Goal: Information Seeking & Learning: Learn about a topic

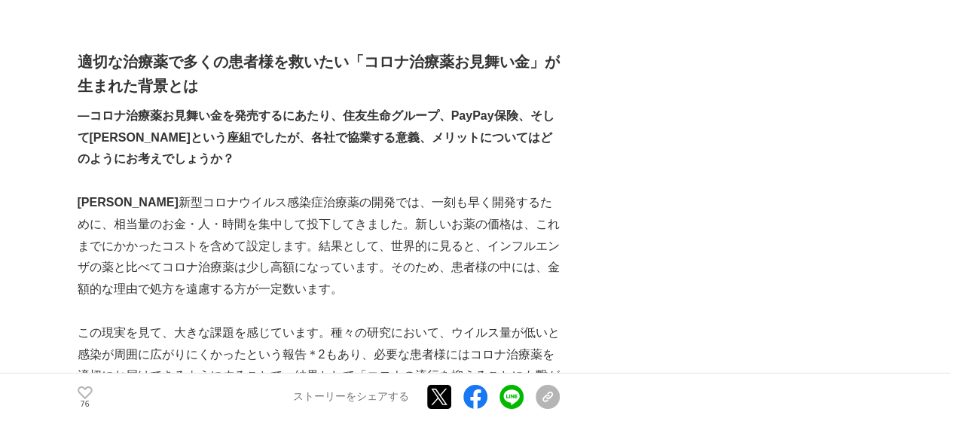
scroll to position [2410, 0]
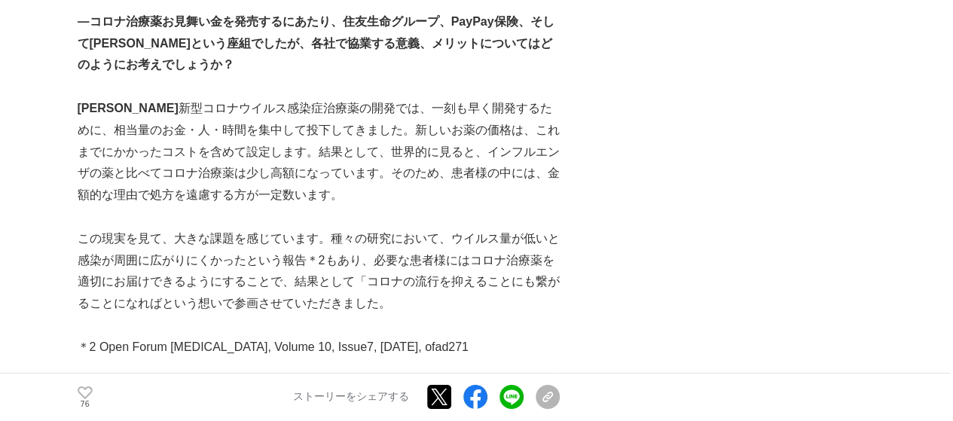
click at [386, 186] on p "[PERSON_NAME] 　新型コロナウイルス感染症治療薬の開発では、一刻も早く開発するために、相当量のお金・人・時間を集中して投下してきました。新しいお薬…" at bounding box center [319, 152] width 482 height 108
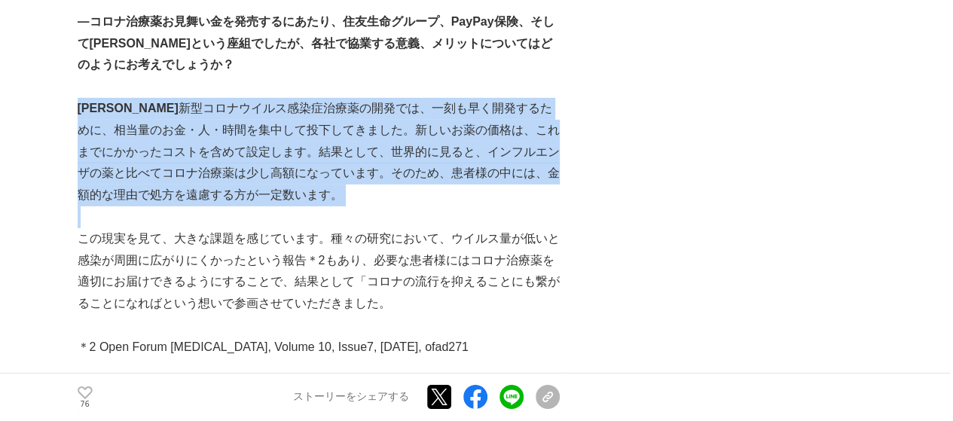
click at [386, 186] on p "[PERSON_NAME] 　新型コロナウイルス感染症治療薬の開発では、一刻も早く開発するために、相当量のお金・人・時間を集中して投下してきました。新しいお薬…" at bounding box center [319, 152] width 482 height 108
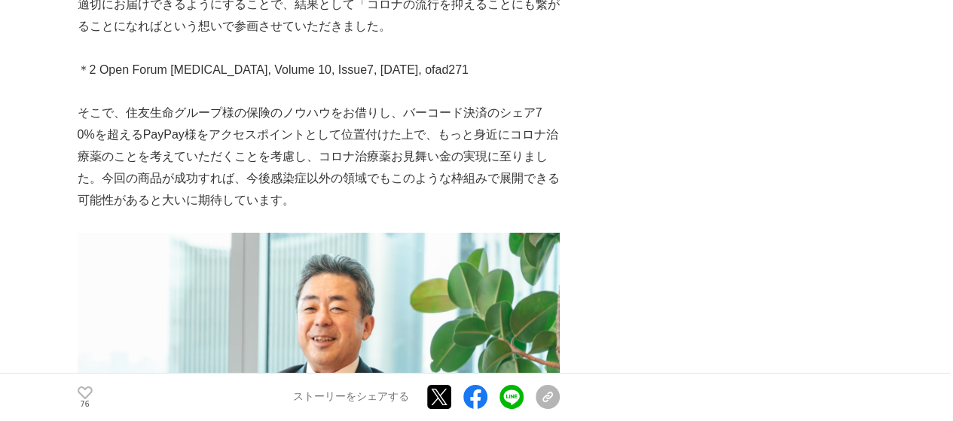
scroll to position [2711, 0]
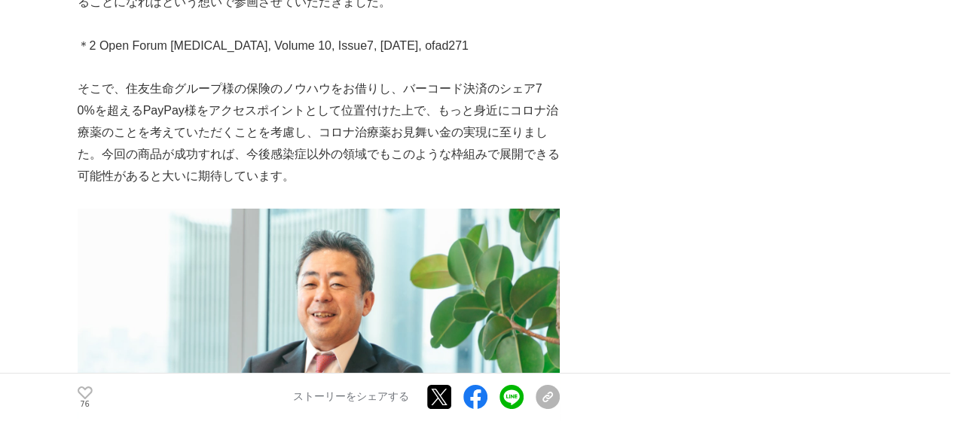
click at [384, 154] on p "そこで、住友生命グループ様の保険のノウハウをお借りし、バーコード決済のシェア70%を超えるPayPay様をアクセスポイントとして位置付けた上で、もっと身近にコ…" at bounding box center [319, 132] width 482 height 108
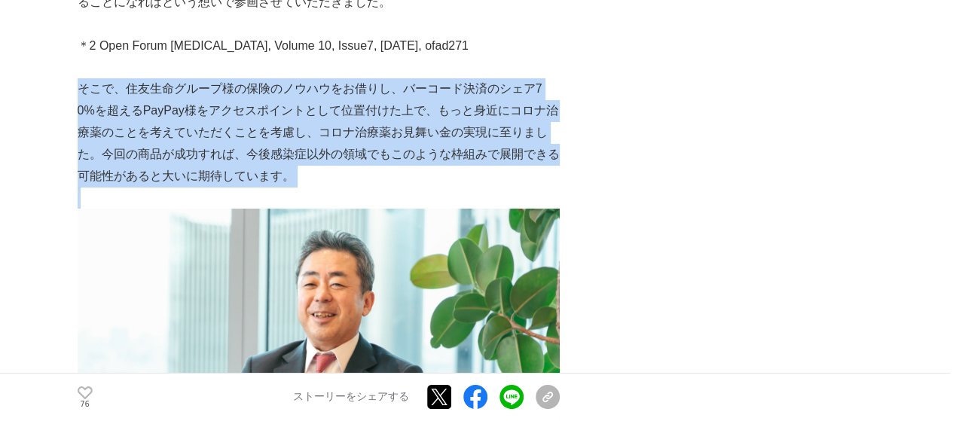
click at [384, 154] on p "そこで、住友生命グループ様の保険のノウハウをお借りし、バーコード決済のシェア70%を超えるPayPay様をアクセスポイントとして位置付けた上で、もっと身近にコ…" at bounding box center [319, 132] width 482 height 108
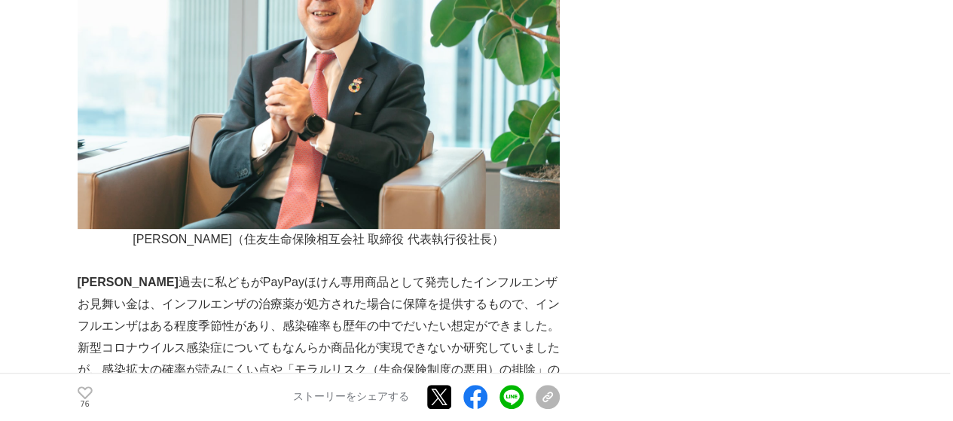
scroll to position [3163, 0]
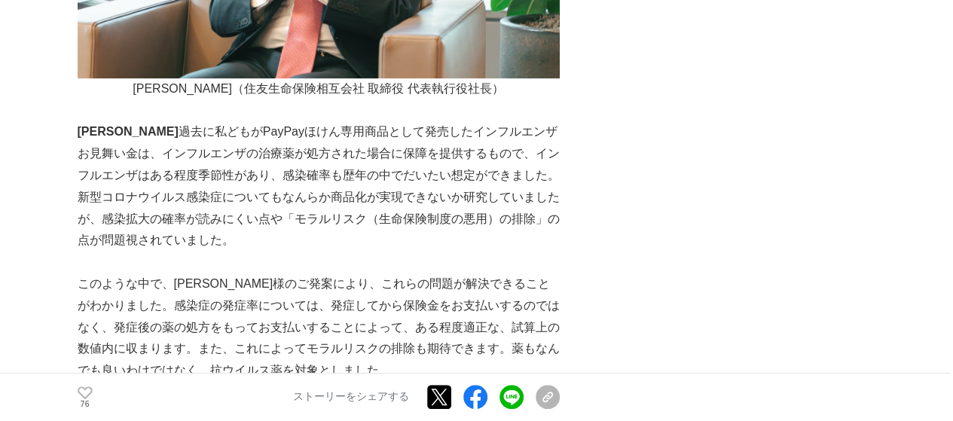
click at [375, 159] on p "[PERSON_NAME] 　過去に私どもがPayPayほけん専用商品として発売したインフルエンザお見舞い金は、インフルエンザの治療薬が処方された場合に保障を…" at bounding box center [319, 186] width 482 height 130
click at [374, 159] on p "[PERSON_NAME] 　過去に私どもがPayPayほけん専用商品として発売したインフルエンザお見舞い金は、インフルエンザの治療薬が処方された場合に保障を…" at bounding box center [319, 186] width 482 height 130
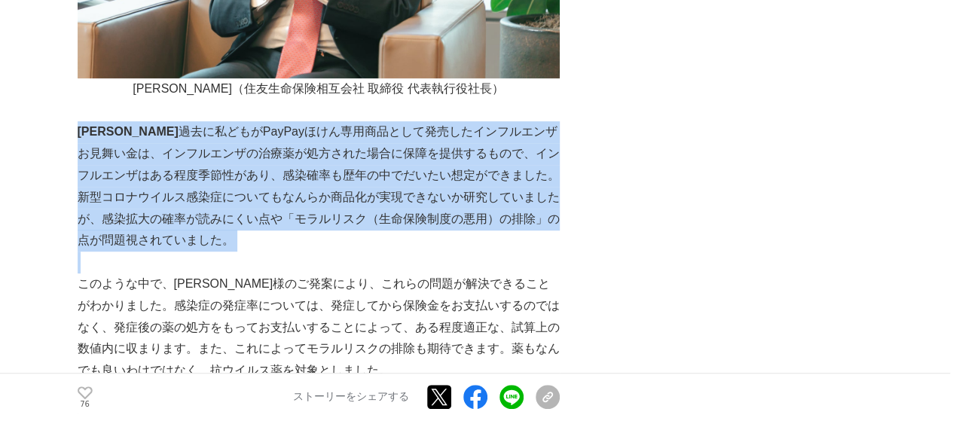
click at [374, 159] on p "[PERSON_NAME] 　過去に私どもがPayPayほけん専用商品として発売したインフルエンザお見舞い金は、インフルエンザの治療薬が処方された場合に保障を…" at bounding box center [319, 186] width 482 height 130
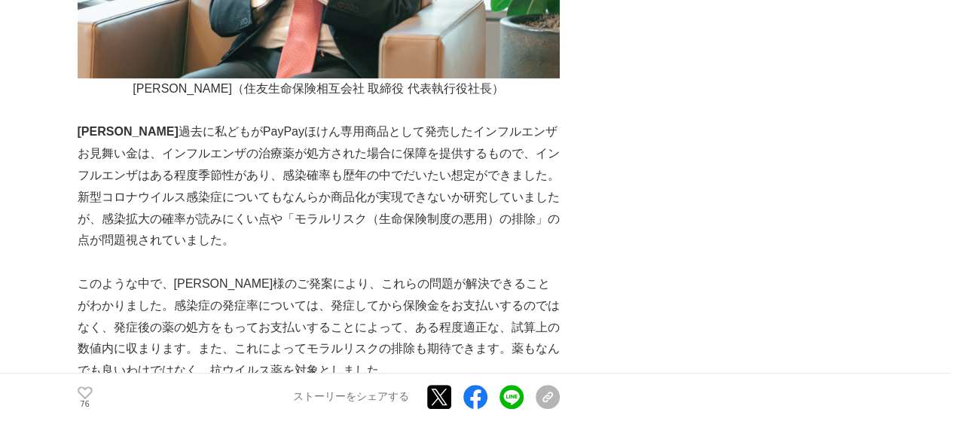
click at [373, 159] on p "[PERSON_NAME] 　過去に私どもがPayPayほけん専用商品として発売したインフルエンザお見舞い金は、インフルエンザの治療薬が処方された場合に保障を…" at bounding box center [319, 186] width 482 height 130
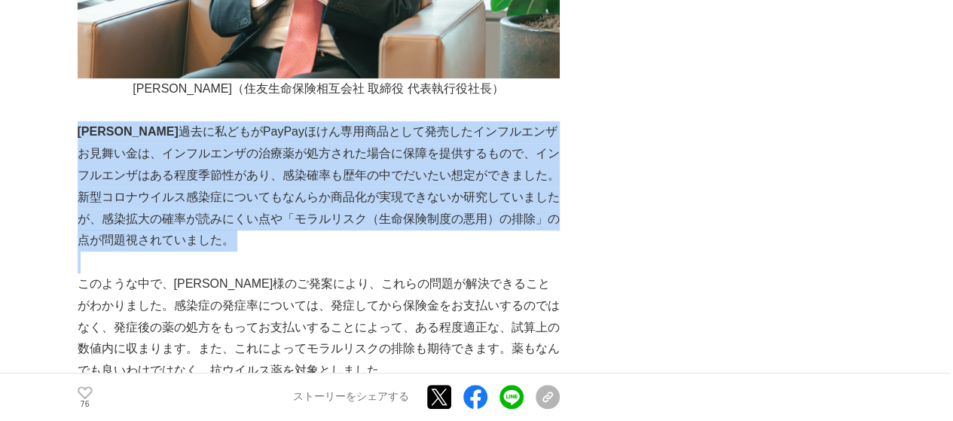
click at [373, 159] on p "[PERSON_NAME] 　過去に私どもがPayPayほけん専用商品として発売したインフルエンザお見舞い金は、インフルエンザの治療薬が処方された場合に保障を…" at bounding box center [319, 186] width 482 height 130
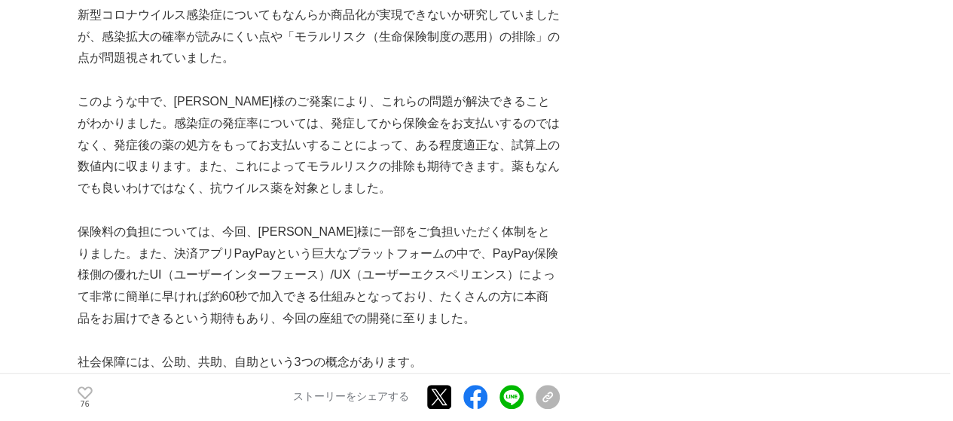
scroll to position [3313, 0]
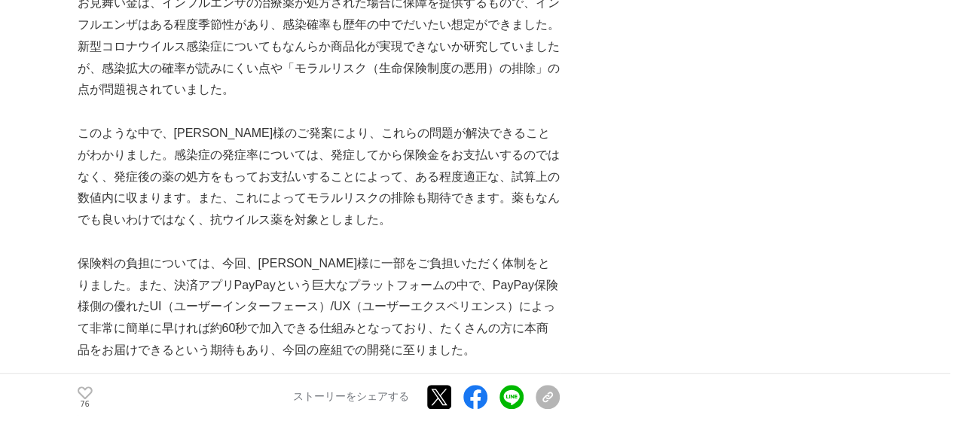
click at [337, 290] on p "保険料の負担については、今回、[PERSON_NAME]様に一部をご負担いただく体制をとりました。また、決済アプリPayPayという巨大なプラットフォームの中…" at bounding box center [319, 307] width 482 height 108
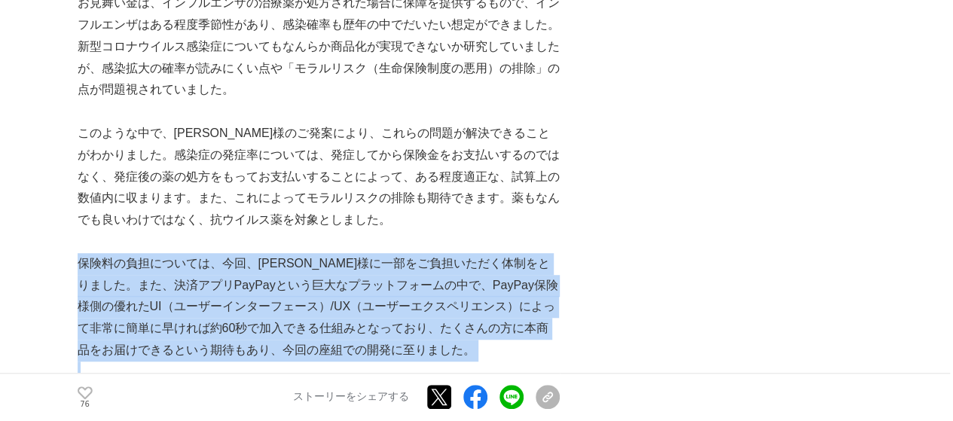
click at [337, 290] on p "保険料の負担については、今回、[PERSON_NAME]様に一部をご負担いただく体制をとりました。また、決済アプリPayPayという巨大なプラットフォームの中…" at bounding box center [319, 307] width 482 height 108
click at [332, 286] on p "保険料の負担については、今回、[PERSON_NAME]様に一部をご負担いただく体制をとりました。また、決済アプリPayPayという巨大なプラットフォームの中…" at bounding box center [319, 307] width 482 height 108
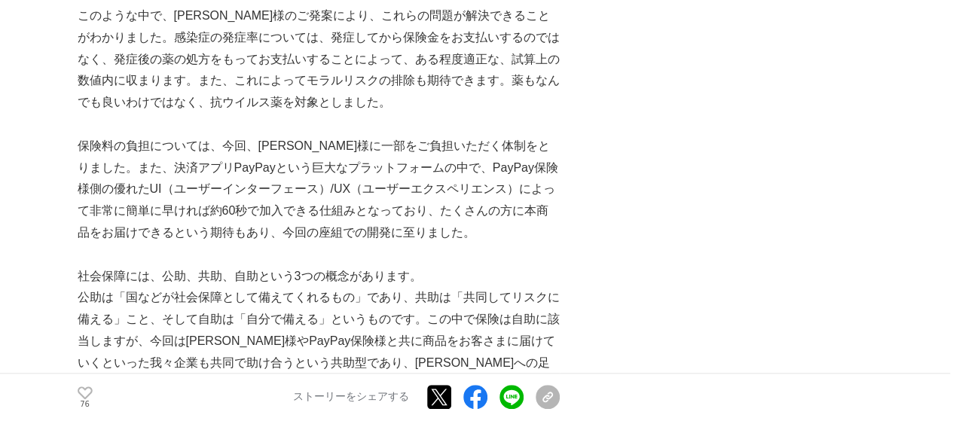
scroll to position [3464, 0]
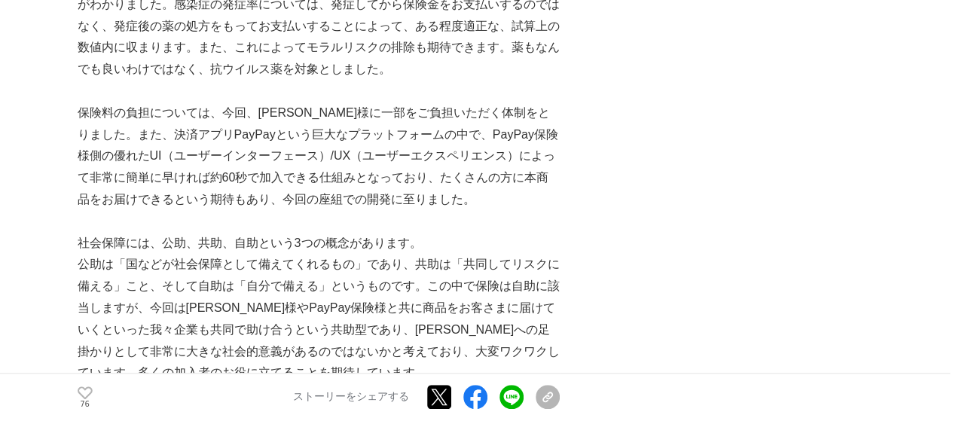
click at [330, 276] on p "公助は「国などが社会保障として備えてくれるもの」であり、共助は「共同してリスクに備える」こと、そして自助は「自分で備える」というものです。この中で保険は自助に…" at bounding box center [319, 319] width 482 height 130
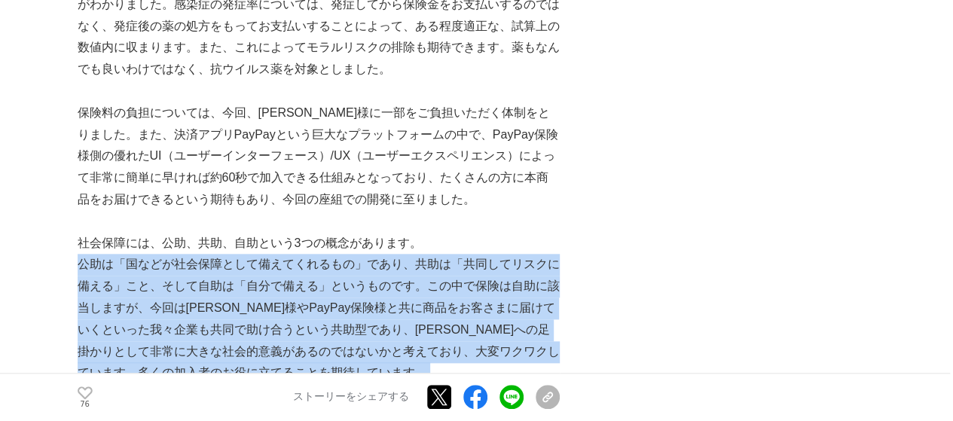
click at [330, 276] on p "公助は「国などが社会保障として備えてくれるもの」であり、共助は「共同してリスクに備える」こと、そして自助は「自分で備える」というものです。この中で保険は自助に…" at bounding box center [319, 319] width 482 height 130
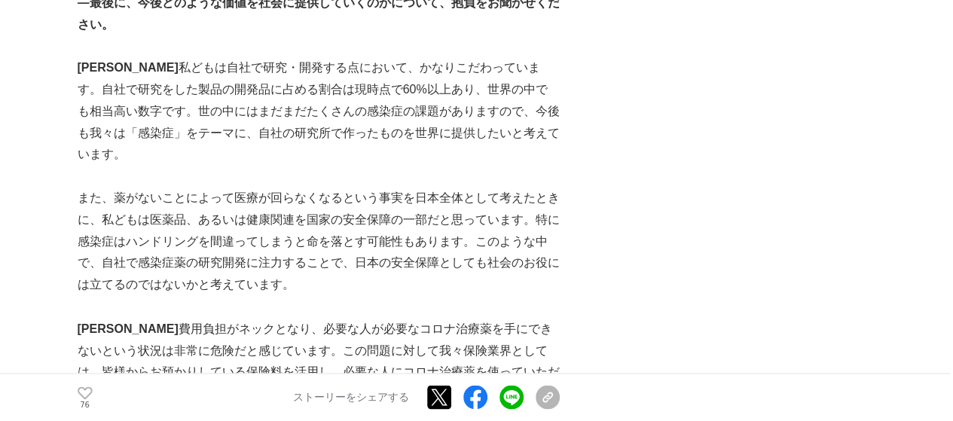
scroll to position [4066, 0]
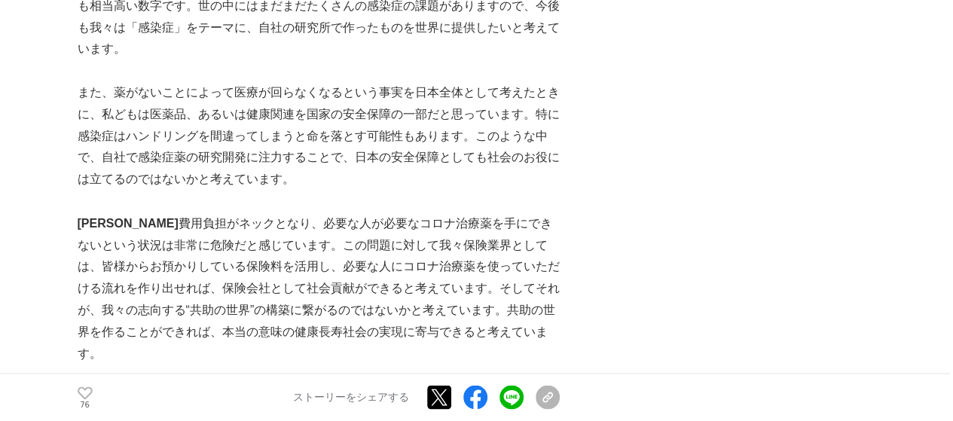
click at [335, 272] on p "[PERSON_NAME] 　費用負担がネックとなり、必要な人が必要なコロナ治療薬を手にできないという状況は非常に危険だと感じています。この問題に対して我々保…" at bounding box center [319, 288] width 482 height 152
click at [334, 272] on p "[PERSON_NAME] 　費用負担がネックとなり、必要な人が必要なコロナ治療薬を手にできないという状況は非常に危険だと感じています。この問題に対して我々保…" at bounding box center [319, 288] width 482 height 152
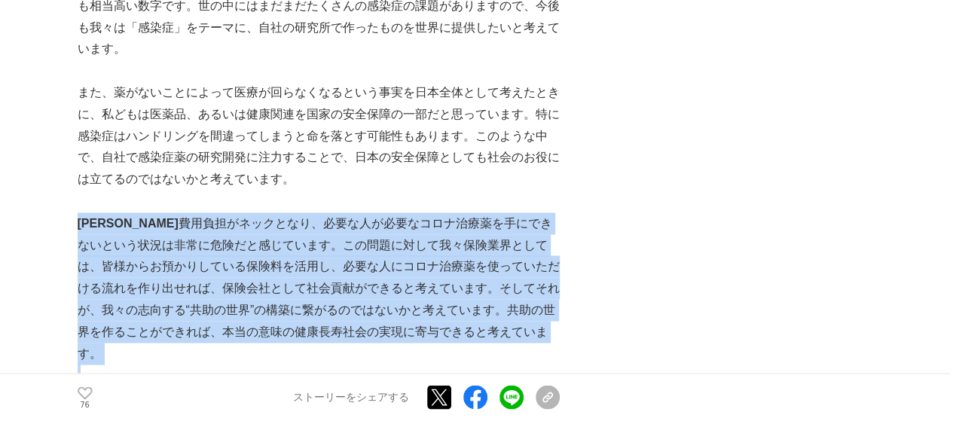
drag, startPoint x: 334, startPoint y: 272, endPoint x: 327, endPoint y: 273, distance: 7.7
click at [327, 273] on p "[PERSON_NAME] 　費用負担がネックとなり、必要な人が必要なコロナ治療薬を手にできないという状況は非常に危険だと感じています。この問題に対して我々保…" at bounding box center [319, 288] width 482 height 152
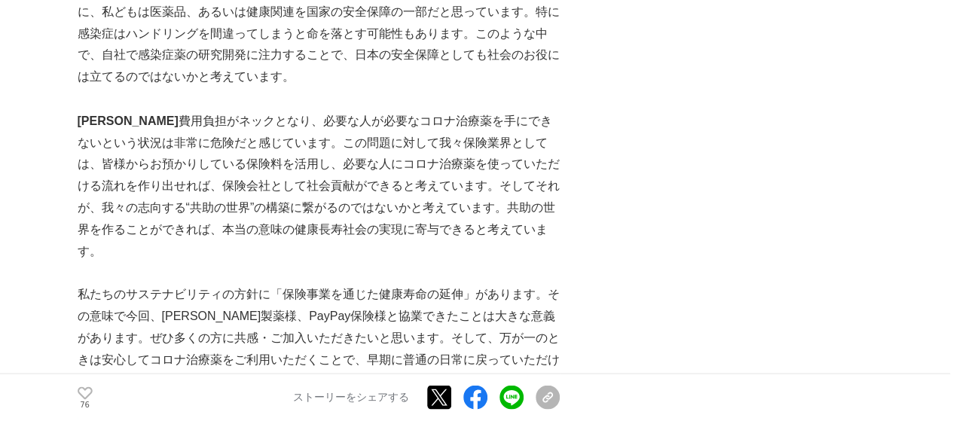
scroll to position [4217, 0]
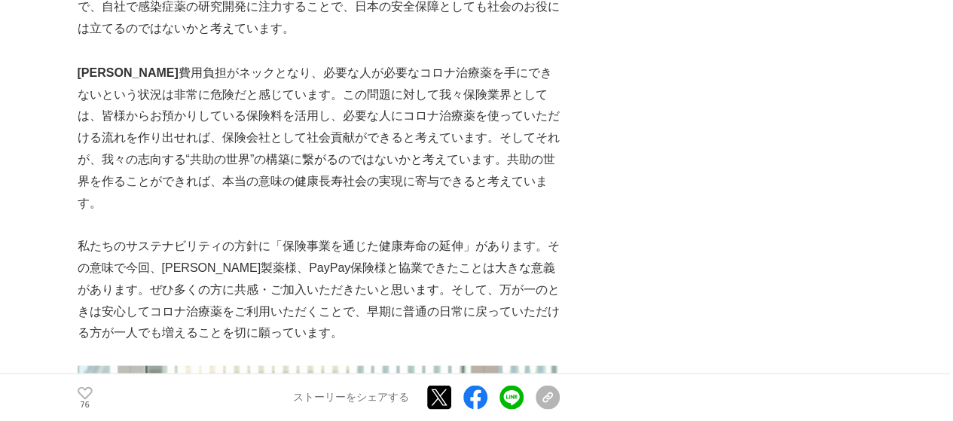
click at [322, 278] on p "私たちのサステナビリティの方針に「保険事業を通じた健康寿命の延伸」があります。その意味で今回、[PERSON_NAME]製薬様、PayPay保険様と協業できた…" at bounding box center [319, 289] width 482 height 108
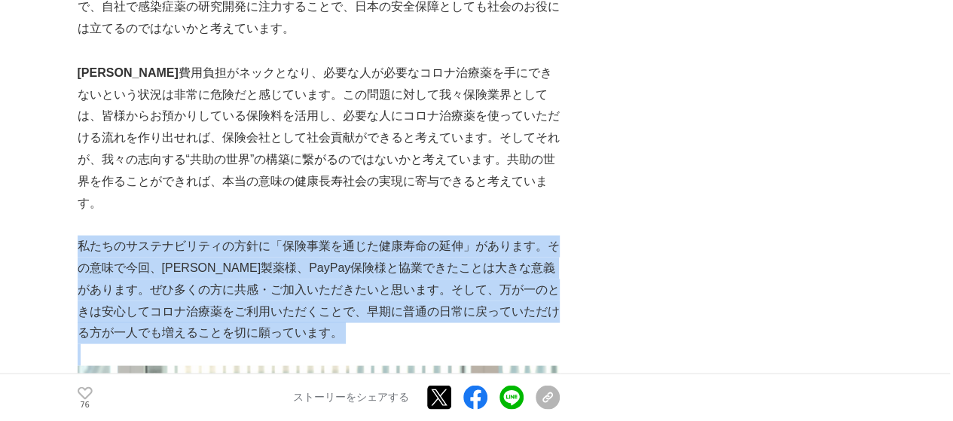
click at [322, 278] on p "私たちのサステナビリティの方針に「保険事業を通じた健康寿命の延伸」があります。その意味で今回、[PERSON_NAME]製薬様、PayPay保険様と協業できた…" at bounding box center [319, 289] width 482 height 108
click at [321, 278] on p "私たちのサステナビリティの方針に「保険事業を通じた健康寿命の延伸」があります。その意味で今回、[PERSON_NAME]製薬様、PayPay保険様と協業できた…" at bounding box center [319, 289] width 482 height 108
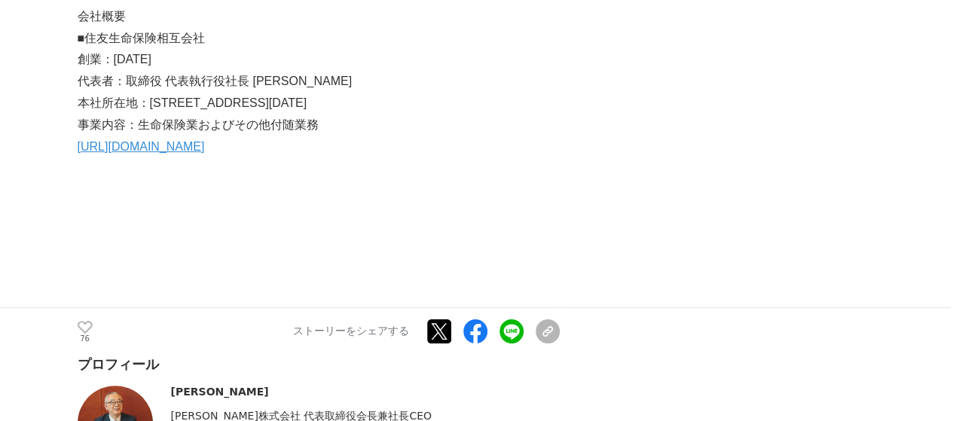
scroll to position [5723, 0]
